Goal: Obtain resource: Download file/media

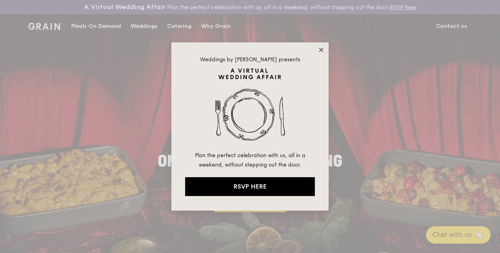
click at [322, 49] on icon at bounding box center [321, 50] width 4 height 4
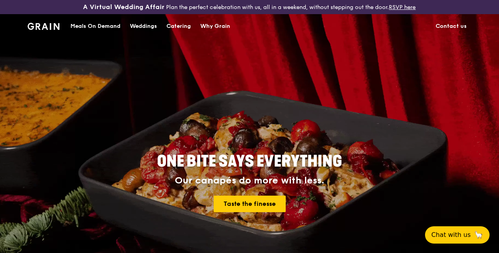
click at [180, 32] on div "Catering" at bounding box center [178, 27] width 24 height 24
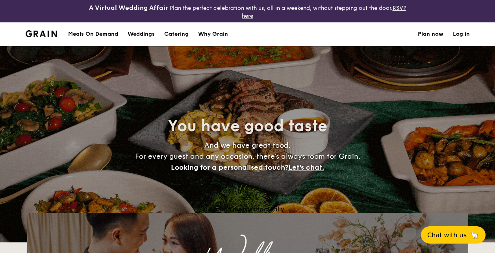
select select
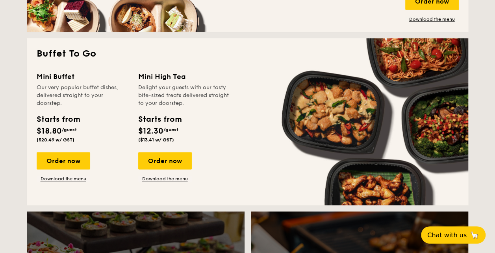
scroll to position [519, 0]
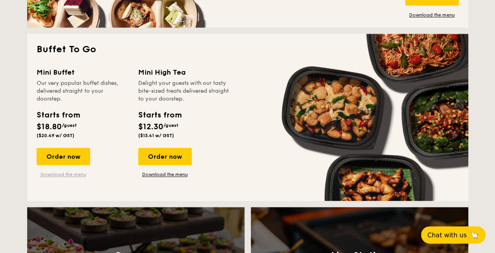
click at [74, 174] on link "Download the menu" at bounding box center [64, 175] width 54 height 6
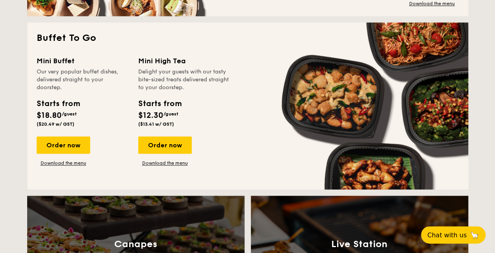
scroll to position [544, 0]
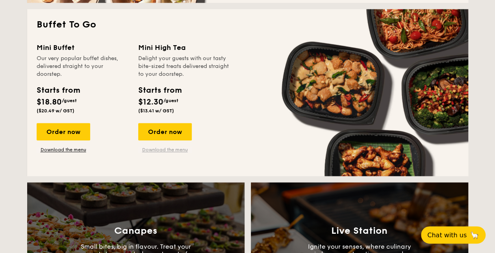
click at [160, 149] on link "Download the menu" at bounding box center [165, 150] width 54 height 6
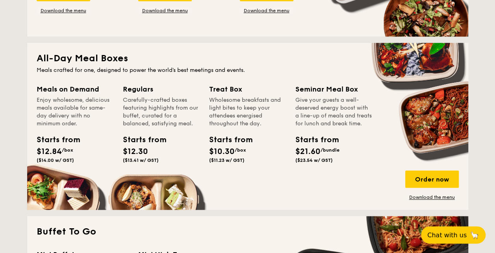
scroll to position [353, 0]
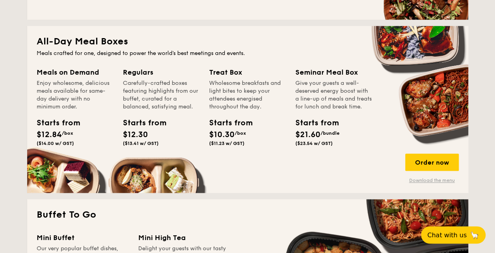
click at [445, 181] on link "Download the menu" at bounding box center [432, 180] width 54 height 6
